Goal: Information Seeking & Learning: Check status

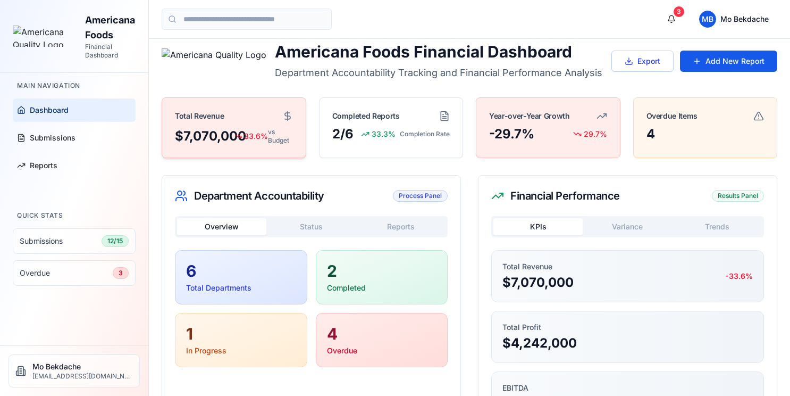
scroll to position [6, 0]
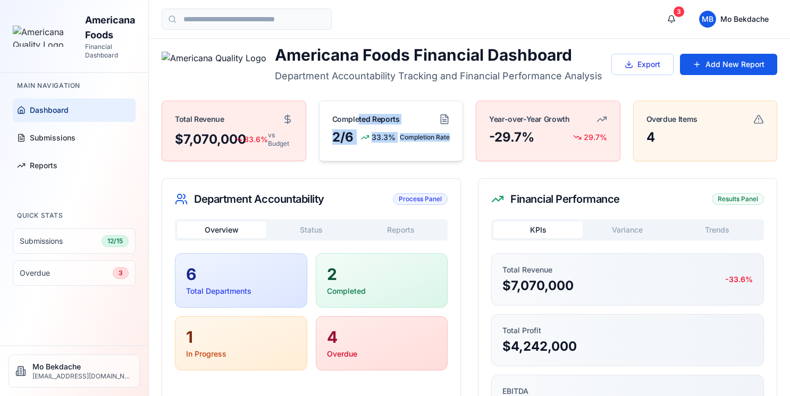
drag, startPoint x: 357, startPoint y: 120, endPoint x: 414, endPoint y: 145, distance: 62.7
click at [414, 145] on div "Completed Reports 2/6 33.3% Completion Rate" at bounding box center [391, 131] width 145 height 61
click at [520, 131] on div "-29.7%" at bounding box center [511, 137] width 45 height 13
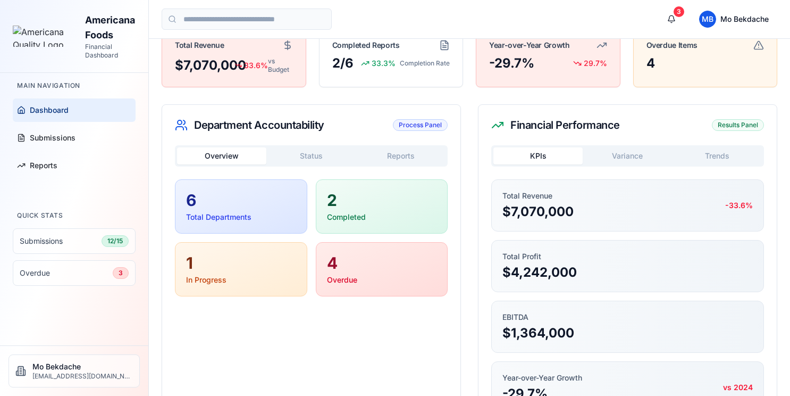
scroll to position [84, 0]
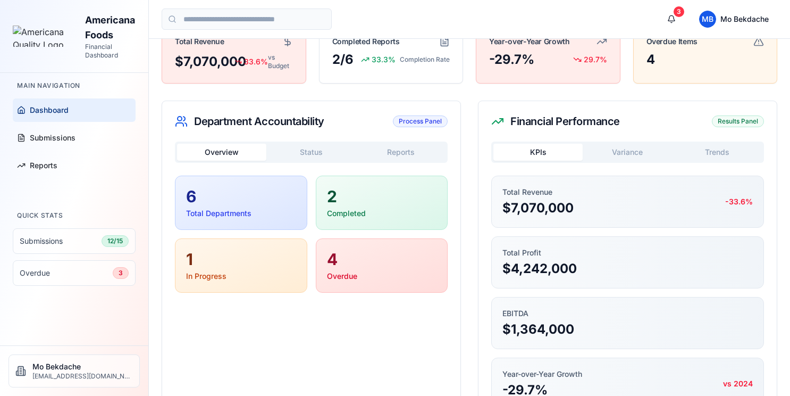
click at [253, 205] on div "6" at bounding box center [241, 196] width 110 height 19
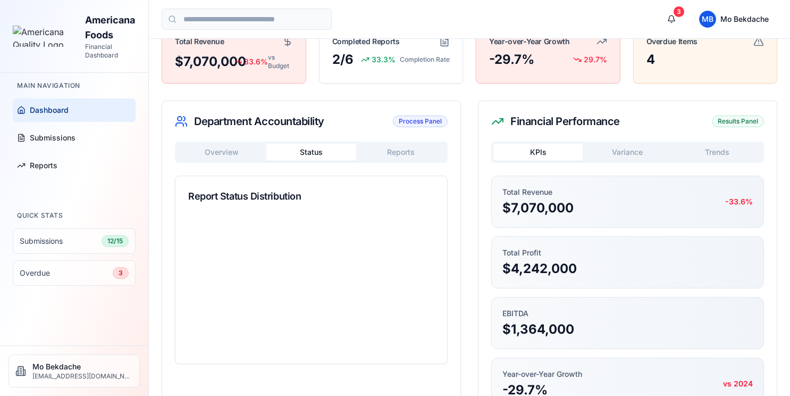
click at [324, 150] on button "Status" at bounding box center [310, 152] width 89 height 17
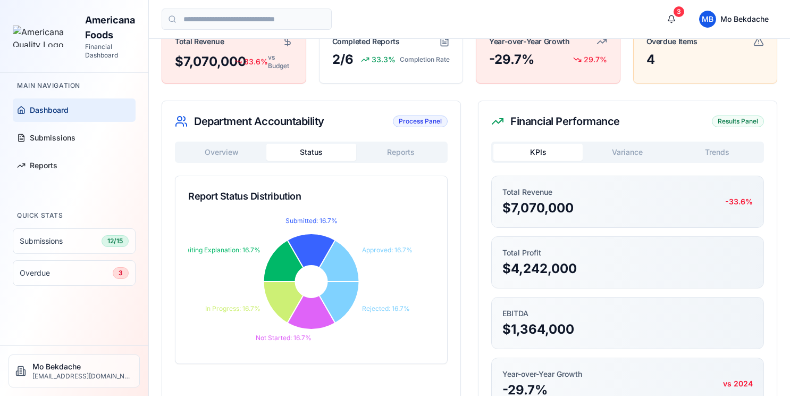
scroll to position [0, 0]
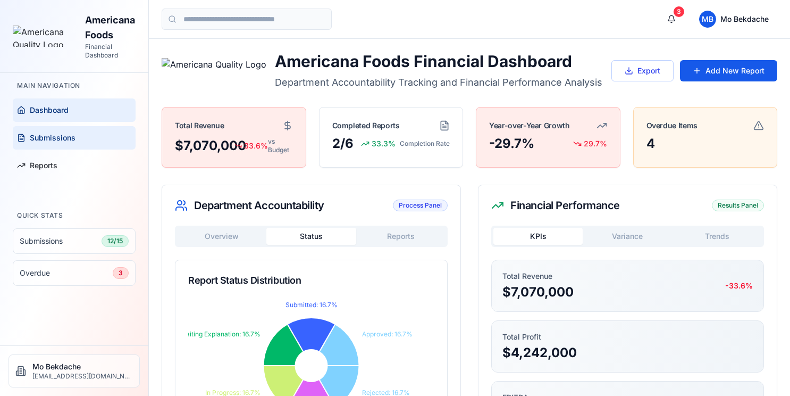
click at [44, 132] on span "Submissions" at bounding box center [53, 137] width 46 height 11
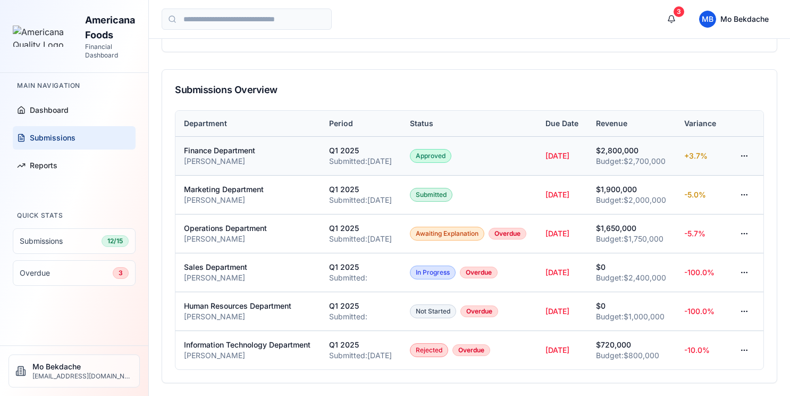
scroll to position [265, 0]
drag, startPoint x: 211, startPoint y: 99, endPoint x: 309, endPoint y: 107, distance: 98.7
click at [309, 136] on td "Finance Department [PERSON_NAME]" at bounding box center [248, 155] width 145 height 39
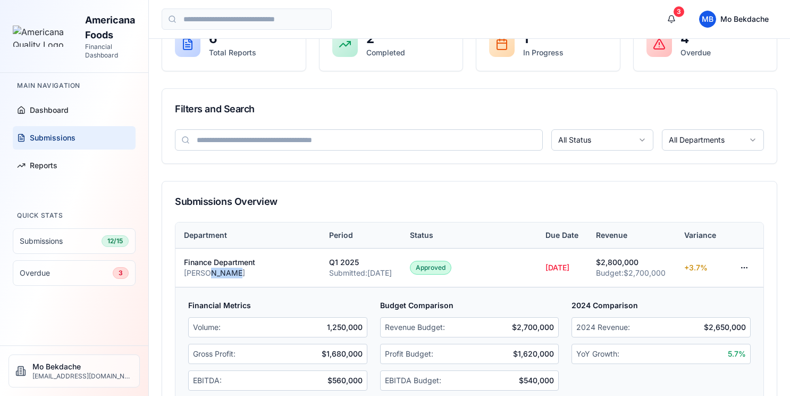
scroll to position [0, 0]
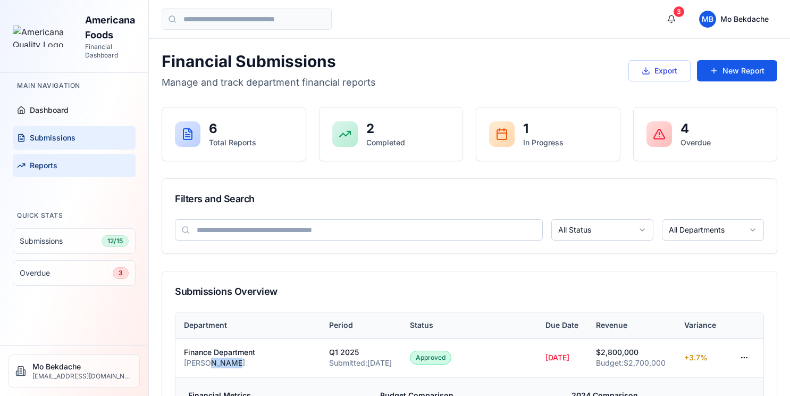
click at [66, 154] on link "Reports" at bounding box center [74, 165] width 123 height 23
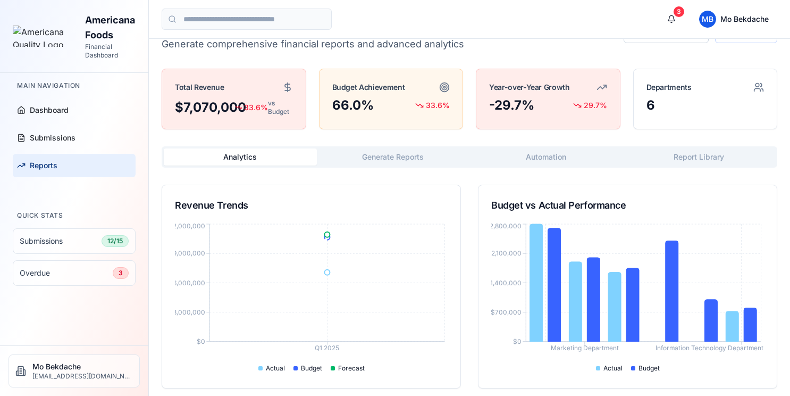
scroll to position [60, 0]
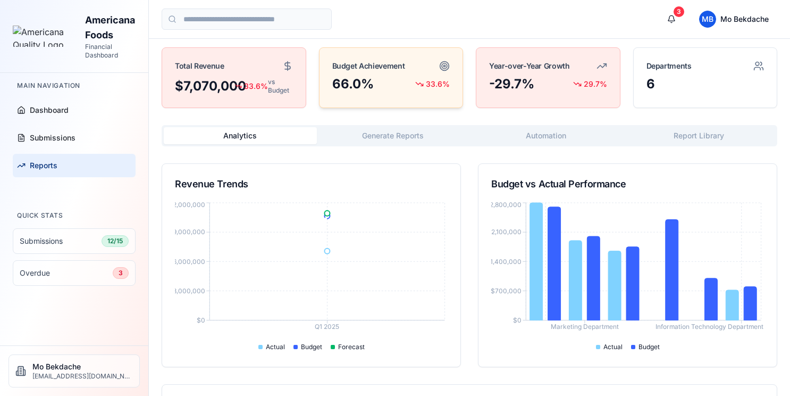
click at [396, 136] on div "Reports & Analytics Generate comprehensive financial reports and advanced analy…" at bounding box center [470, 353] width 616 height 722
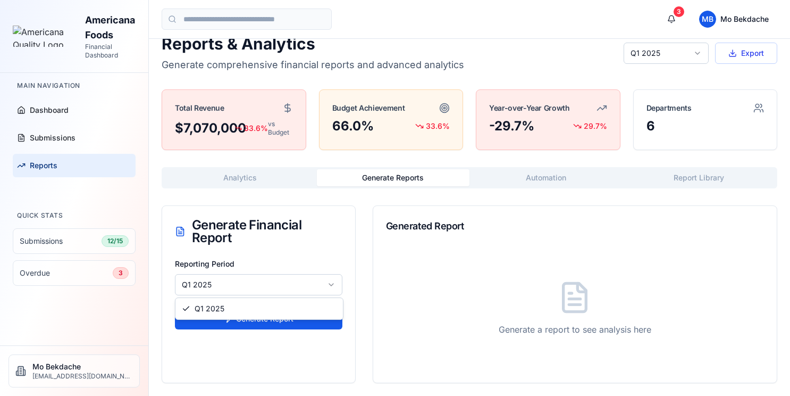
click at [278, 285] on html "Americana Foods Financial Dashboard Main Navigation Dashboard Submissions Repor…" at bounding box center [395, 188] width 790 height 413
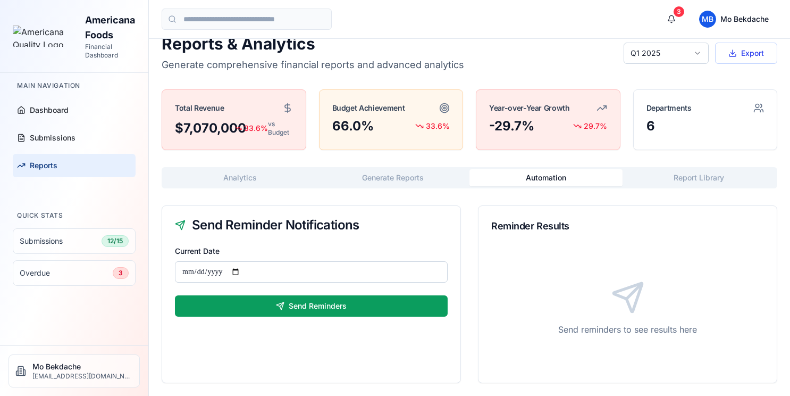
click at [534, 171] on button "Automation" at bounding box center [546, 177] width 153 height 17
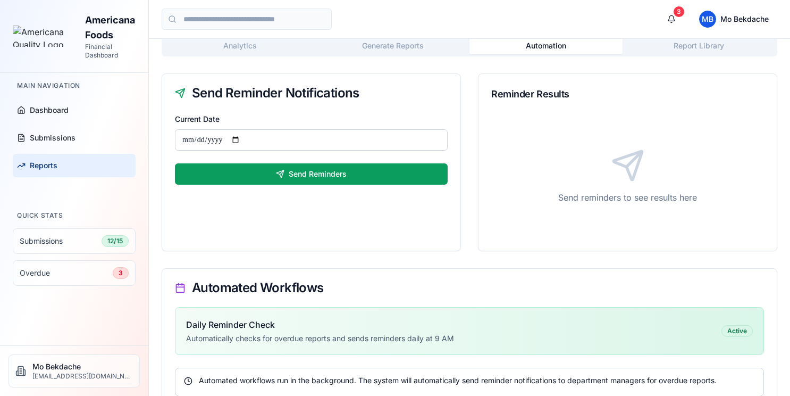
scroll to position [53, 0]
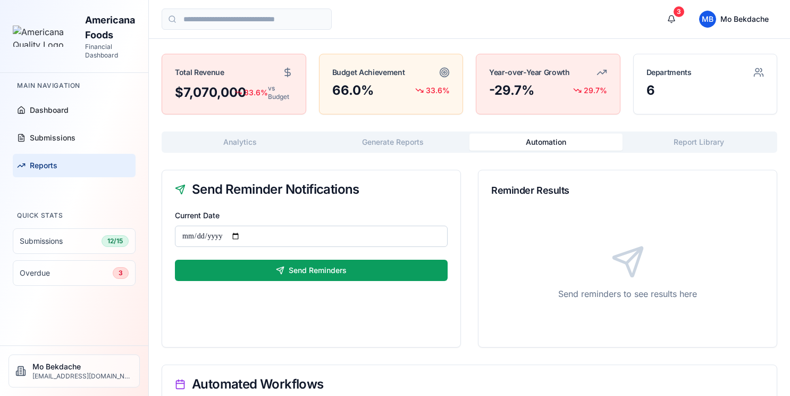
click at [672, 143] on button "Report Library" at bounding box center [699, 142] width 153 height 17
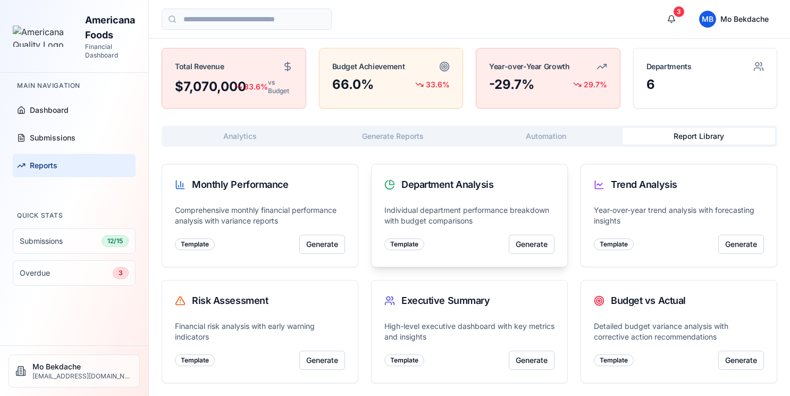
scroll to position [0, 0]
